Goal: Check status: Check status

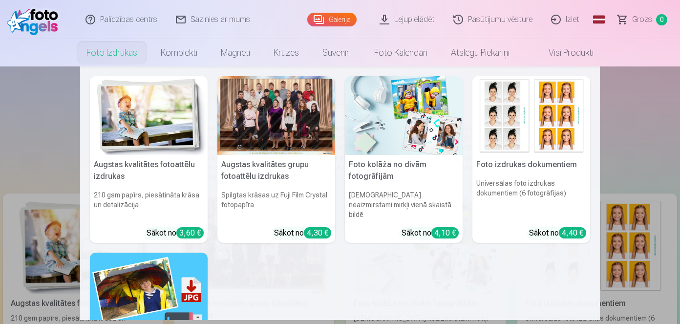
click at [120, 46] on link "Foto izdrukas" at bounding box center [112, 52] width 74 height 27
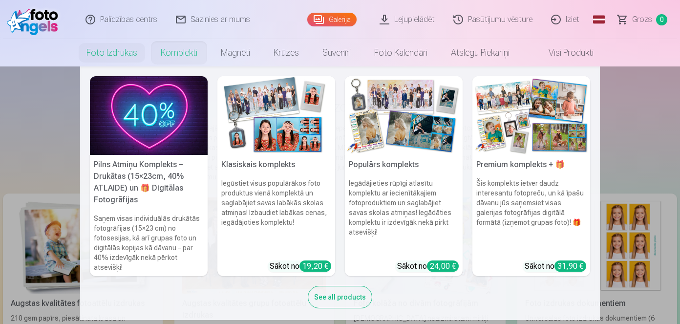
click at [336, 307] on div "See all products" at bounding box center [340, 297] width 65 height 22
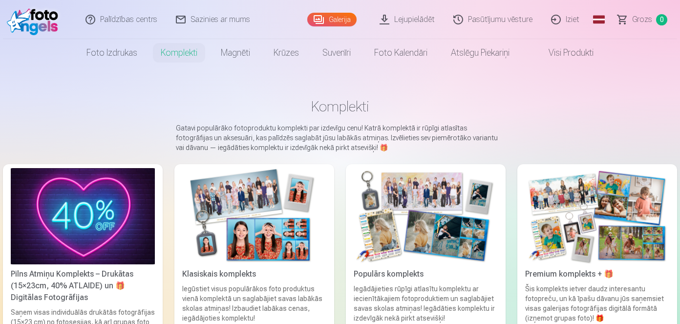
click at [282, 92] on main "Komplekti Gatavi populārāko fotoproduktu komplekti par izdevīgu cenu! Katrā kom…" at bounding box center [340, 225] width 675 height 319
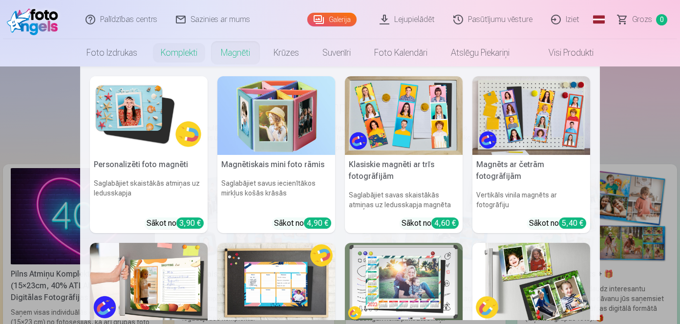
click at [232, 47] on link "Magnēti" at bounding box center [235, 52] width 53 height 27
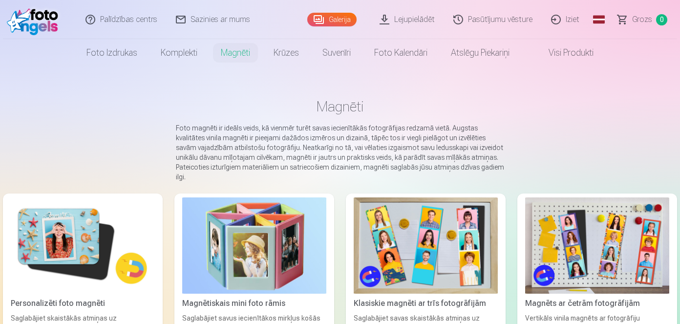
click at [338, 16] on link "Galerija" at bounding box center [331, 20] width 49 height 14
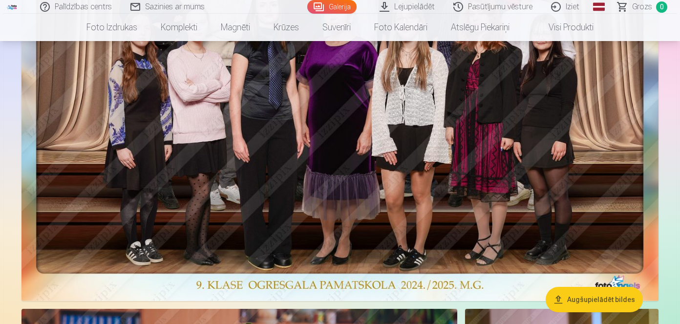
scroll to position [666, 0]
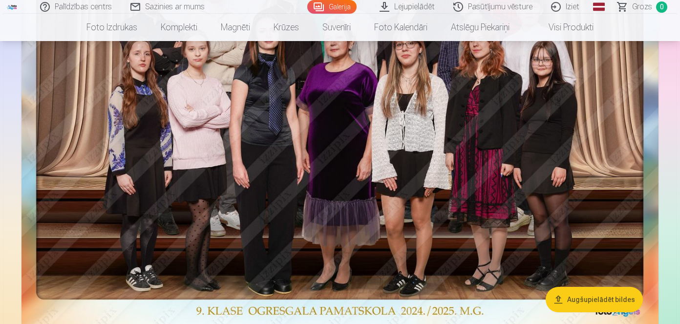
click at [497, 7] on link "Pasūtījumu vēsture" at bounding box center [494, 7] width 98 height 14
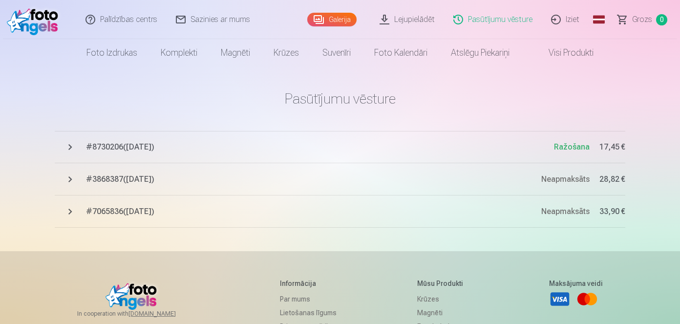
click at [354, 150] on span "# 8730206 ( [DATE] )" at bounding box center [320, 147] width 468 height 12
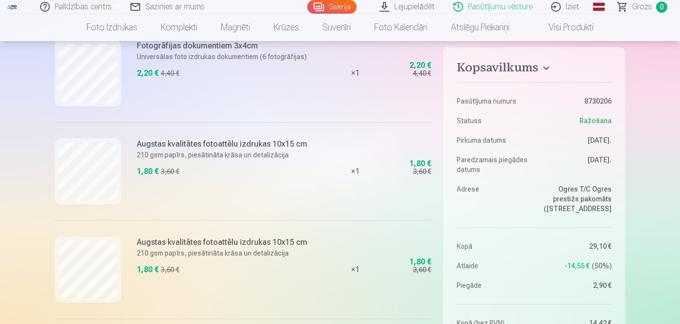
scroll to position [133, 0]
